Goal: Check status: Check status

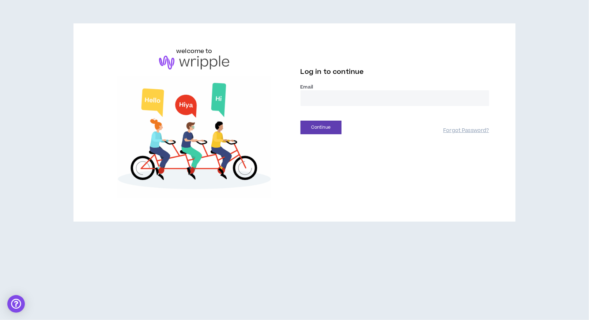
click at [317, 97] on input "email" at bounding box center [395, 98] width 189 height 16
click at [0, 320] on com-1password-button at bounding box center [0, 320] width 0 height 0
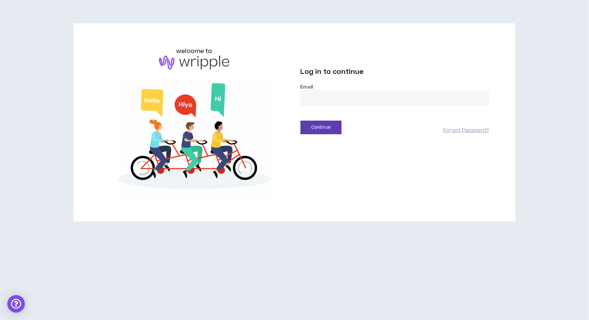
type input "**********"
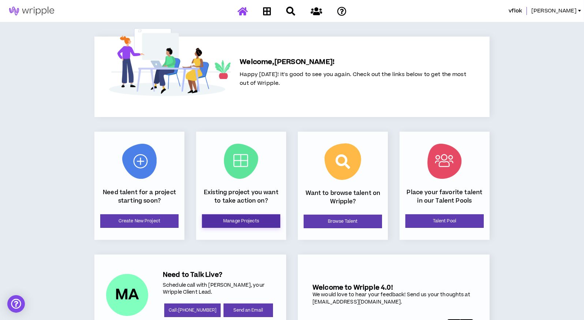
click at [246, 221] on link "Manage Projects" at bounding box center [241, 221] width 78 height 14
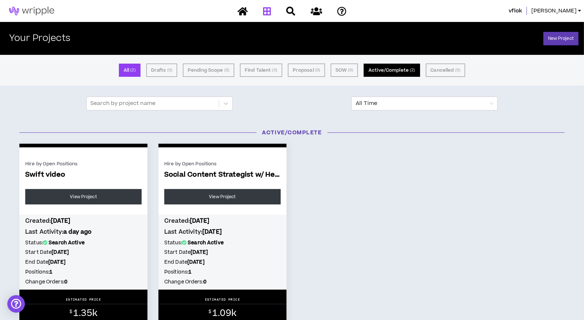
click at [394, 72] on button "Active/Complete ( 2 )" at bounding box center [391, 70] width 56 height 13
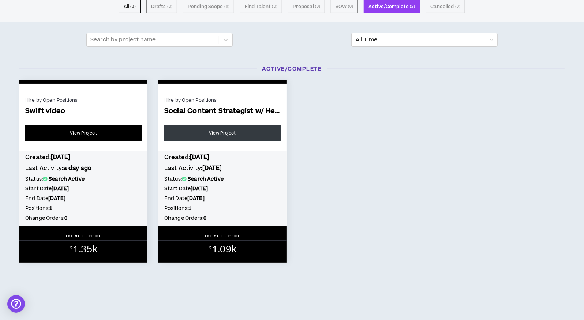
click at [79, 132] on link "View Project" at bounding box center [83, 132] width 116 height 15
